Goal: Information Seeking & Learning: Learn about a topic

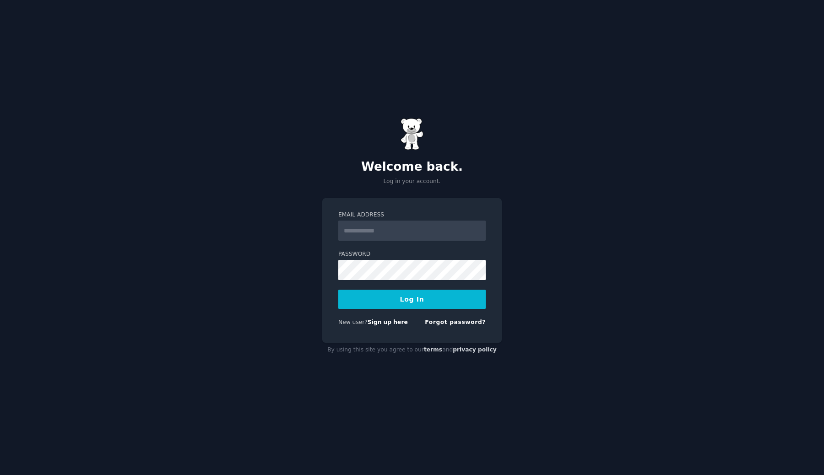
click at [402, 234] on input "Email Address" at bounding box center [411, 231] width 147 height 20
type input "**********"
click at [451, 190] on div "**********" at bounding box center [412, 237] width 824 height 475
click at [394, 323] on link "Sign up here" at bounding box center [387, 322] width 40 height 6
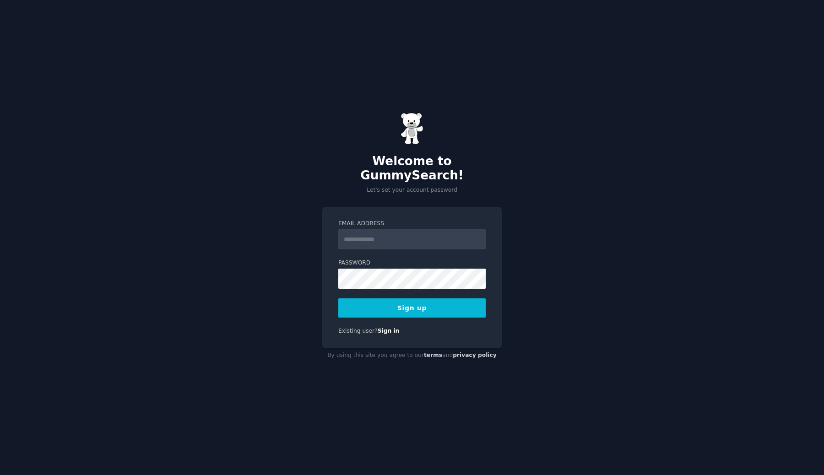
click at [376, 232] on input "Email Address" at bounding box center [411, 239] width 147 height 20
type input "**********"
click at [426, 301] on button "Sign up" at bounding box center [411, 307] width 147 height 19
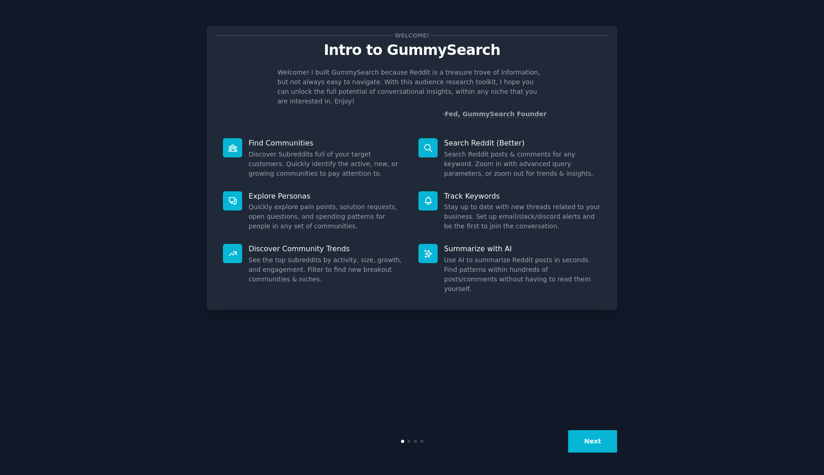
click at [590, 444] on button "Next" at bounding box center [592, 441] width 49 height 22
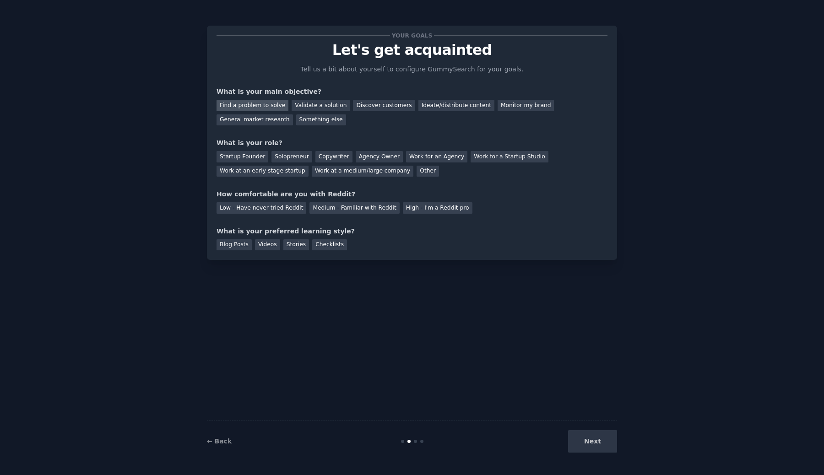
click at [276, 105] on div "Find a problem to solve" at bounding box center [252, 105] width 72 height 11
click at [302, 104] on div "Validate a solution" at bounding box center [321, 105] width 58 height 11
click at [294, 157] on div "Solopreneur" at bounding box center [291, 156] width 40 height 11
click at [370, 211] on div "Medium - Familiar with Reddit" at bounding box center [354, 207] width 90 height 11
click at [232, 243] on div "Blog Posts" at bounding box center [233, 244] width 35 height 11
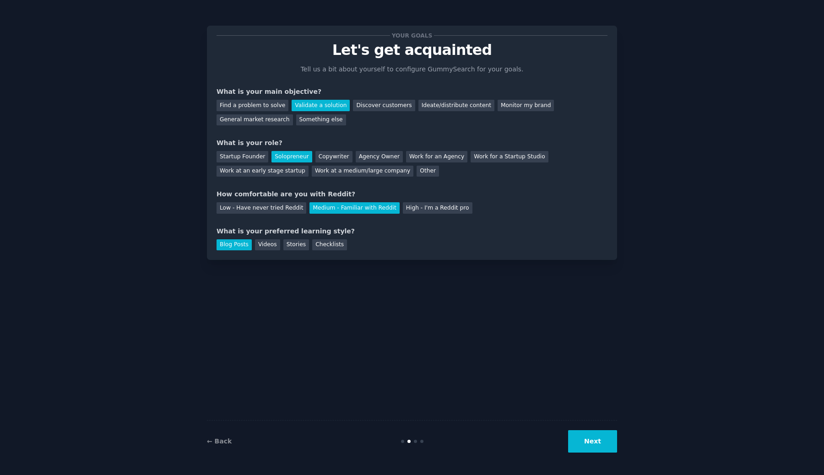
click at [596, 439] on button "Next" at bounding box center [592, 441] width 49 height 22
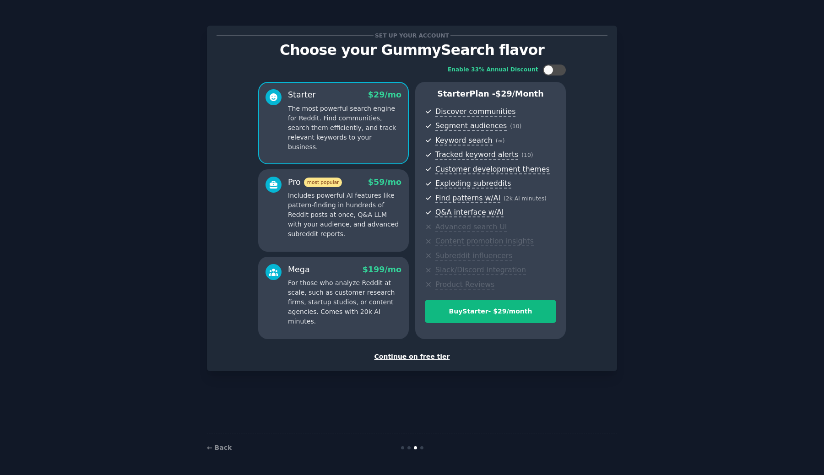
click at [424, 357] on div "Continue on free tier" at bounding box center [411, 357] width 391 height 10
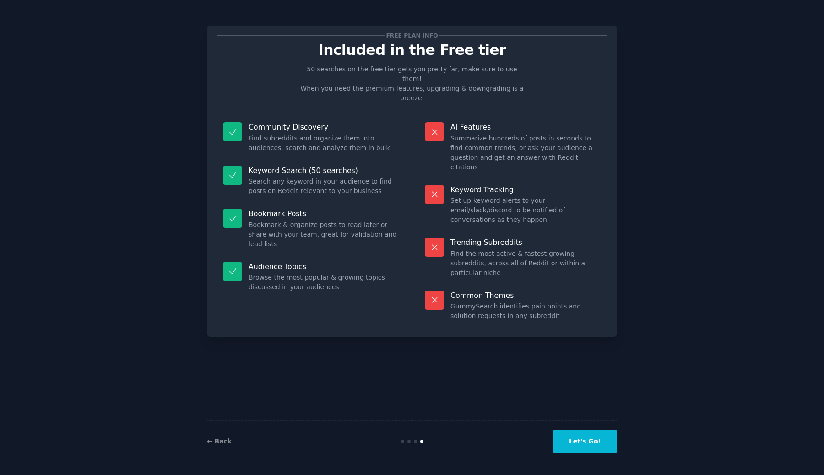
click at [577, 444] on button "Let's Go!" at bounding box center [585, 441] width 64 height 22
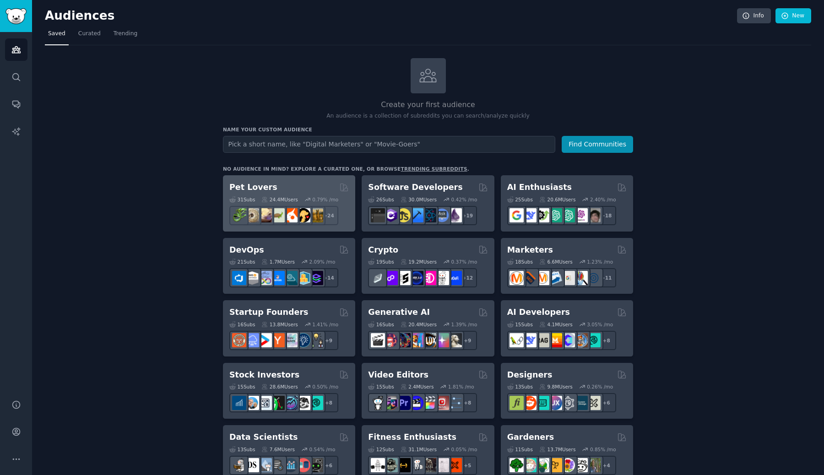
click at [287, 189] on div "Pet Lovers Curated by GummySearch" at bounding box center [288, 187] width 119 height 11
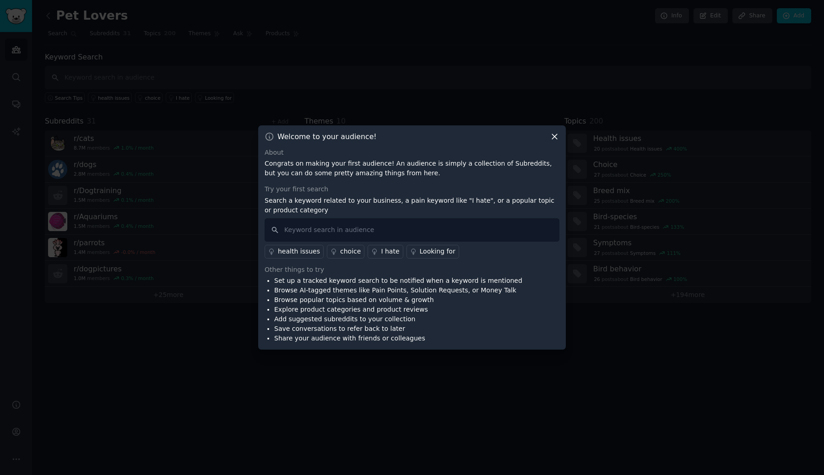
click at [554, 138] on icon at bounding box center [555, 137] width 10 height 10
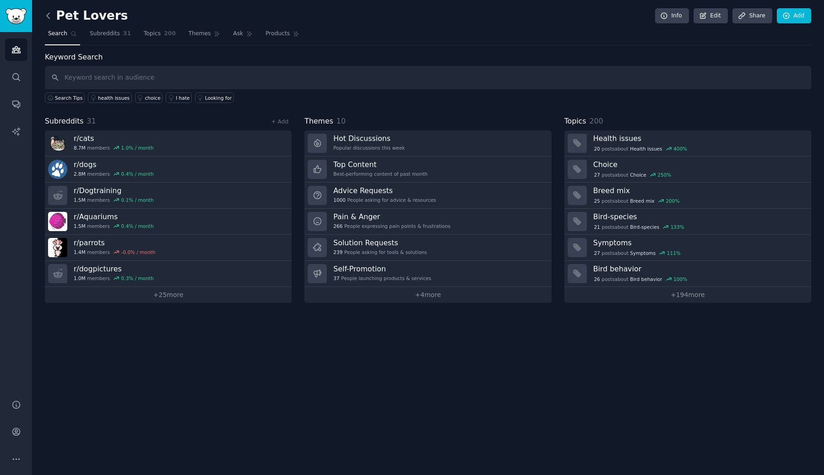
click at [48, 16] on icon at bounding box center [48, 16] width 10 height 10
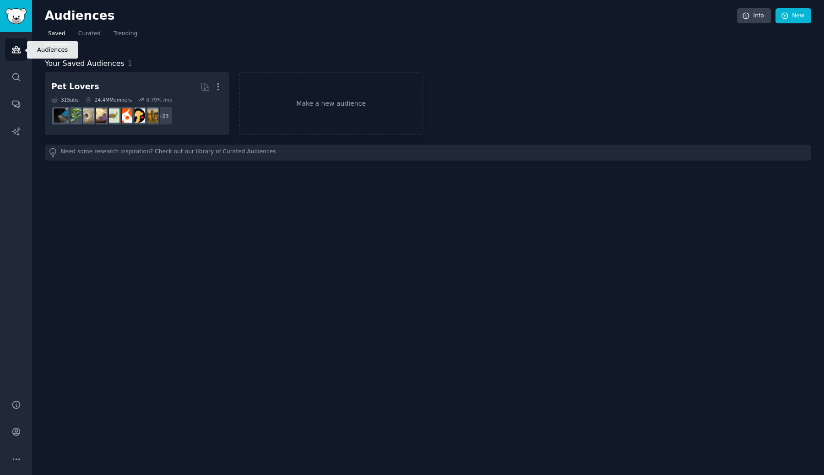
click at [17, 47] on icon "Sidebar" at bounding box center [16, 50] width 8 height 6
click at [17, 13] on img "Sidebar" at bounding box center [15, 16] width 21 height 16
click at [17, 16] on img "Sidebar" at bounding box center [15, 16] width 21 height 16
click at [18, 79] on icon "Sidebar" at bounding box center [16, 77] width 10 height 10
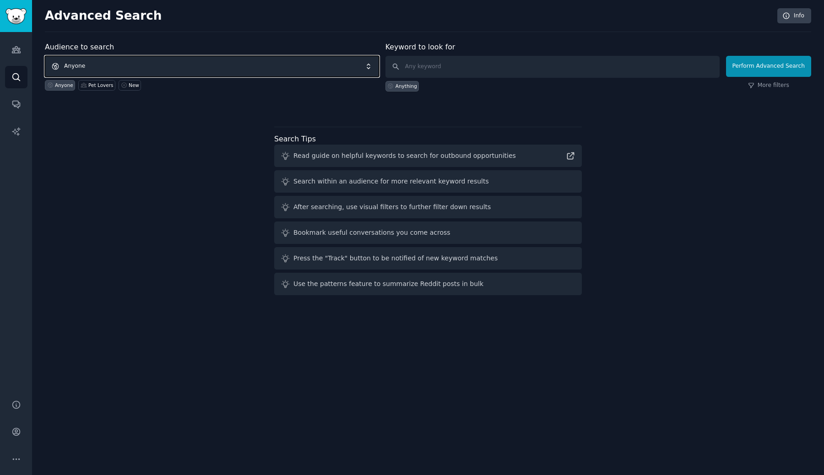
click at [145, 71] on span "Anyone" at bounding box center [212, 66] width 334 height 21
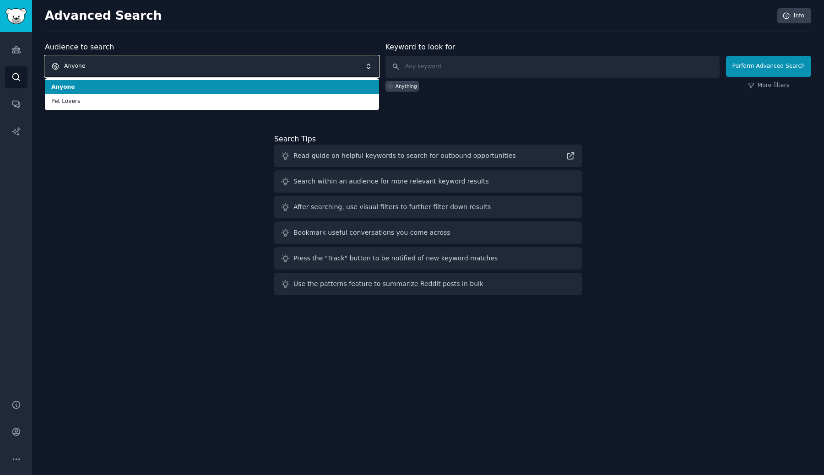
click at [143, 65] on span "Anyone" at bounding box center [212, 66] width 334 height 21
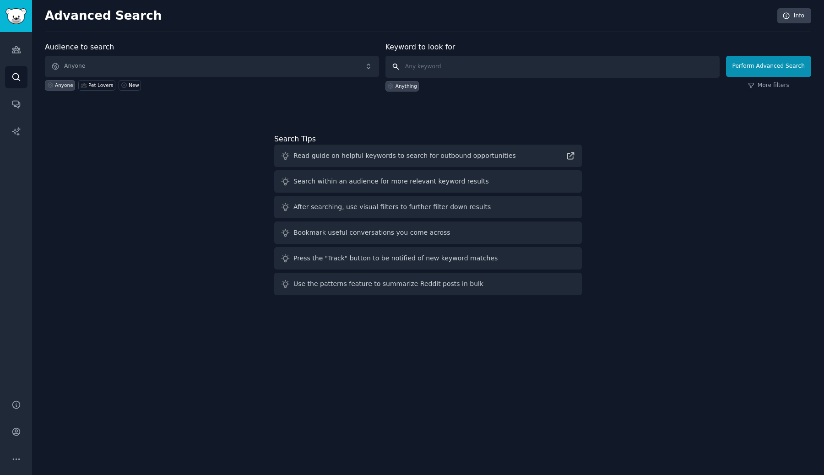
click at [432, 63] on input "text" at bounding box center [552, 67] width 334 height 22
type input "b"
type input "organizacao financeira dividas"
click button "Perform Advanced Search" at bounding box center [768, 66] width 85 height 21
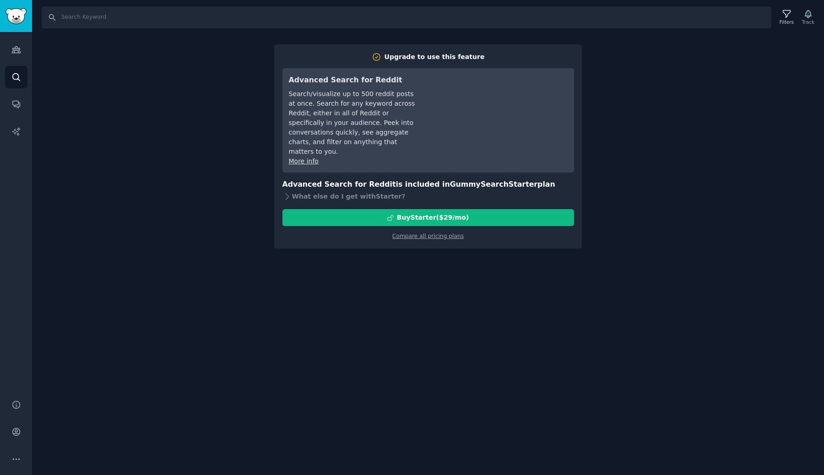
click at [461, 245] on div "Search Filters Track Upgrade to use this feature Advanced Search for Reddit Sea…" at bounding box center [428, 237] width 792 height 475
click at [456, 275] on div "Search Filters Track Upgrade to use this feature Advanced Search for Reddit Sea…" at bounding box center [428, 237] width 792 height 475
click at [16, 54] on icon "Sidebar" at bounding box center [16, 50] width 10 height 10
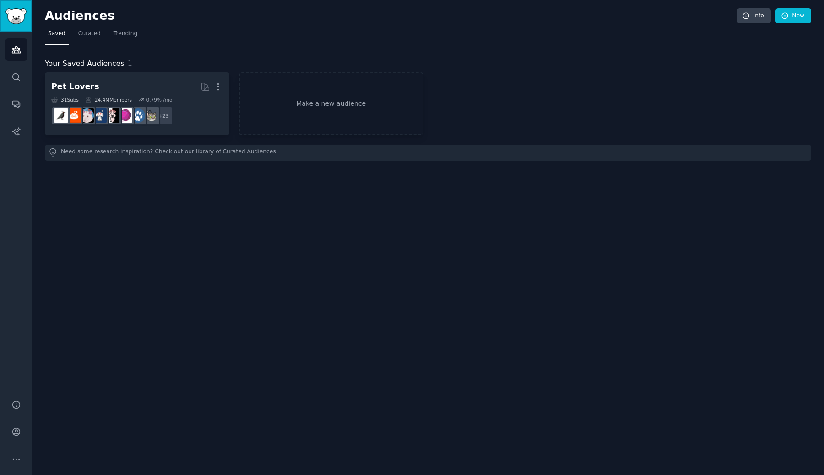
click at [14, 25] on link "Sidebar" at bounding box center [16, 16] width 32 height 32
click at [17, 19] on img "Sidebar" at bounding box center [15, 16] width 21 height 16
click at [19, 72] on icon "Sidebar" at bounding box center [16, 77] width 10 height 10
click at [93, 33] on span "Curated" at bounding box center [89, 34] width 22 height 8
